Goal: Task Accomplishment & Management: Manage account settings

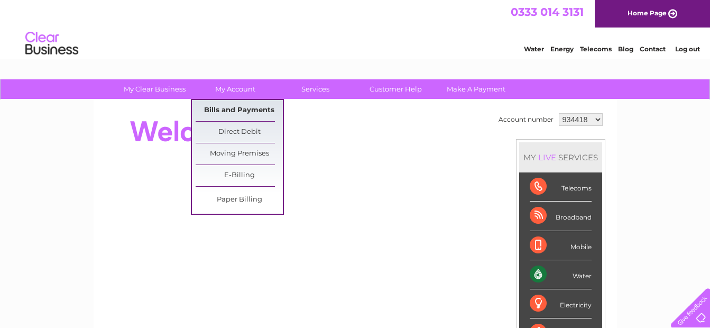
click at [243, 108] on link "Bills and Payments" at bounding box center [239, 110] width 87 height 21
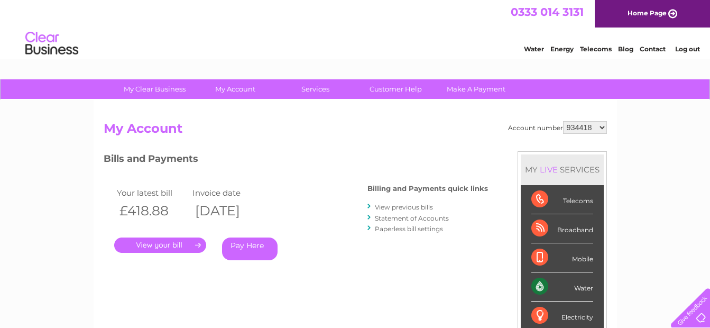
click at [406, 206] on link "View previous bills" at bounding box center [404, 207] width 58 height 8
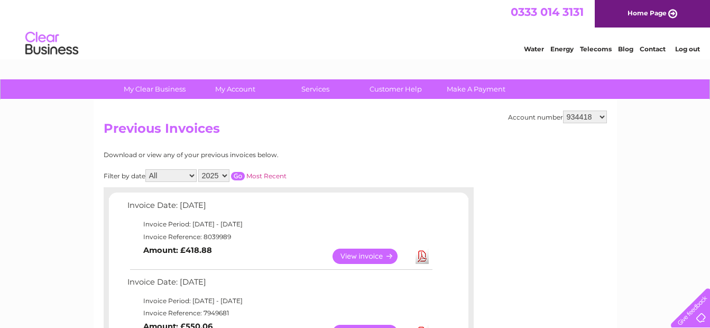
click at [602, 115] on select "934418 934499 975631 1124338" at bounding box center [585, 117] width 44 height 13
select select "934499"
click at [564, 111] on select "934418 934499 975631 1124338" at bounding box center [585, 117] width 44 height 13
click at [366, 254] on link "View" at bounding box center [372, 256] width 78 height 15
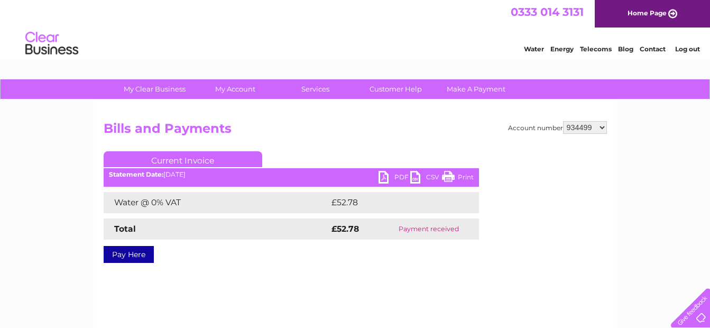
click at [381, 175] on link "PDF" at bounding box center [395, 178] width 32 height 15
